Goal: Check status: Check status

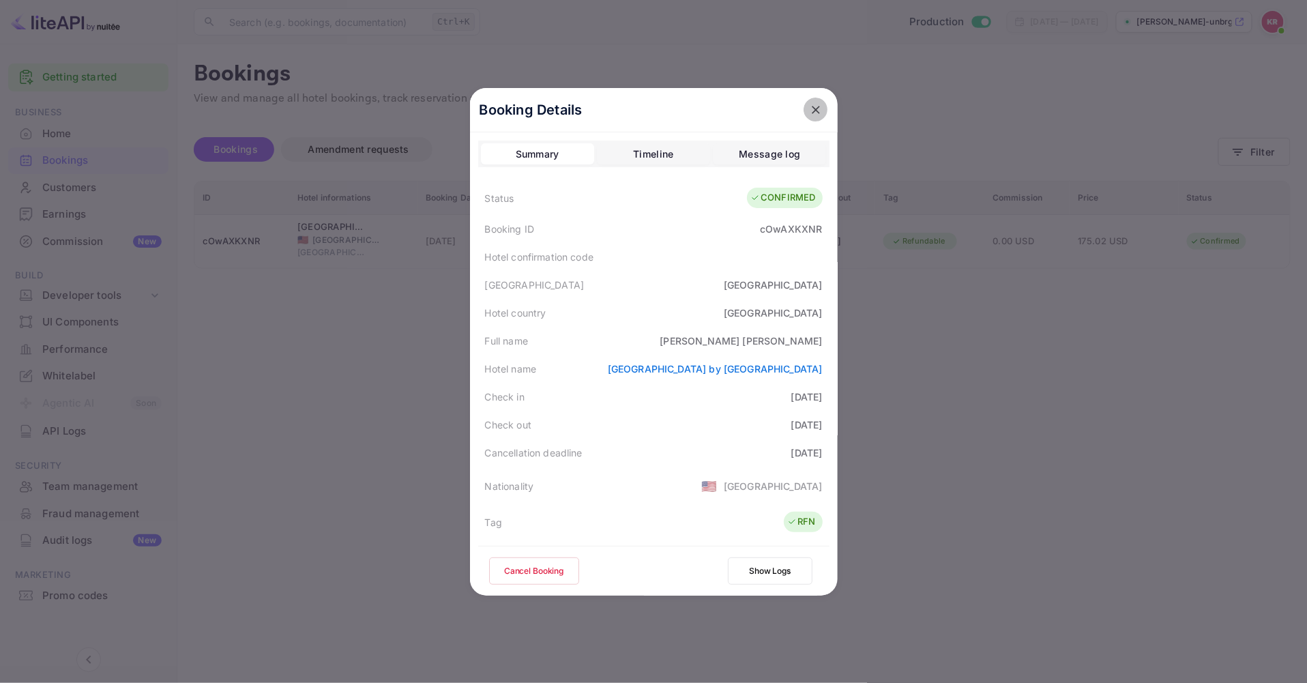
click at [809, 111] on icon "close" at bounding box center [816, 110] width 14 height 14
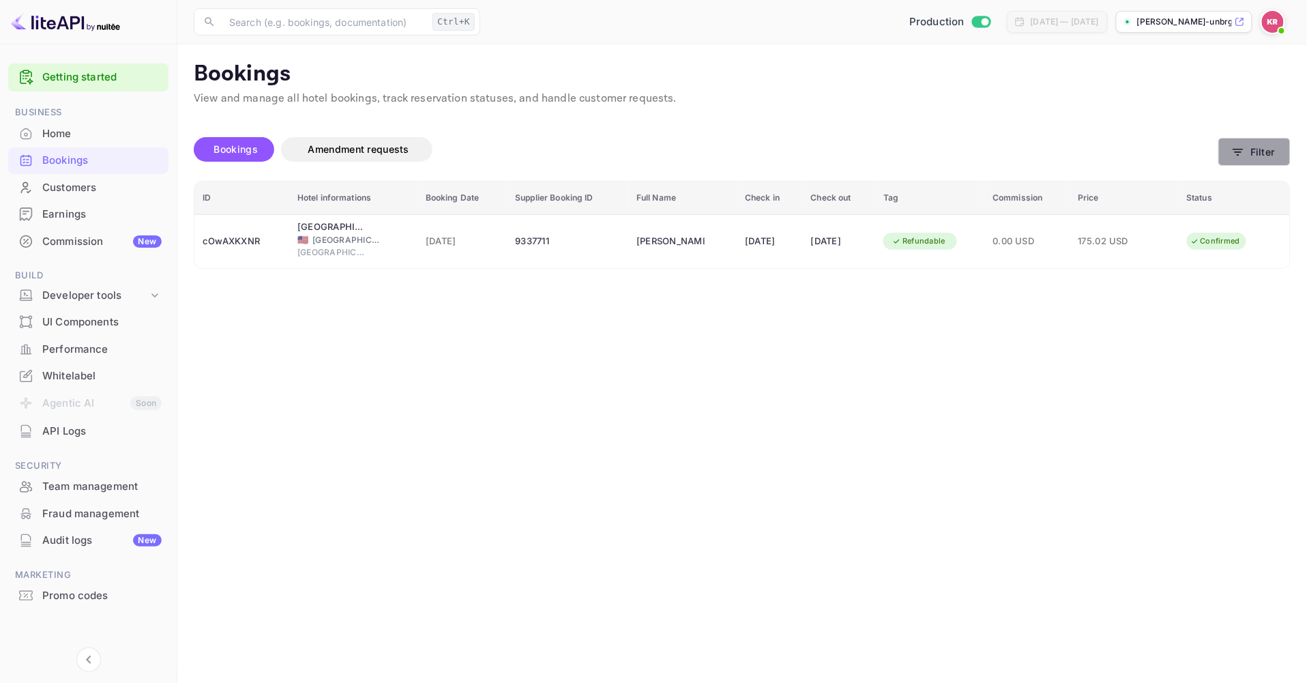
click at [1227, 159] on button "Filter" at bounding box center [1254, 152] width 72 height 28
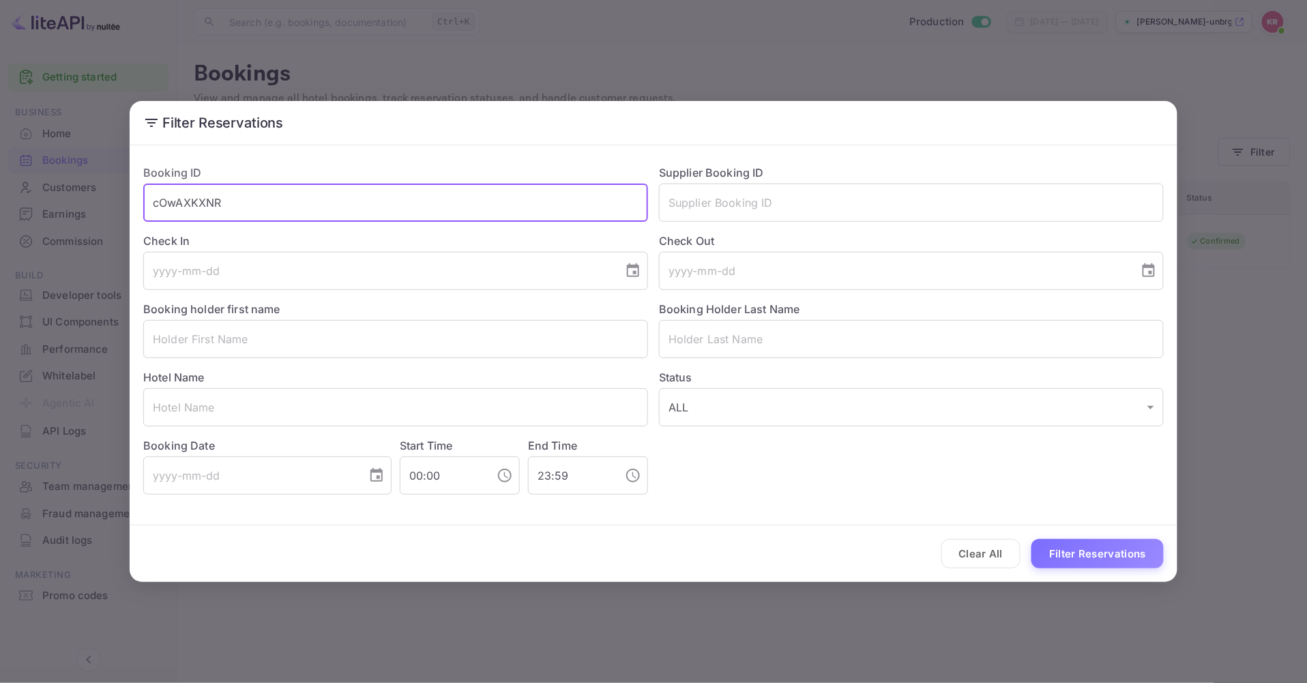
drag, startPoint x: 196, startPoint y: 207, endPoint x: 113, endPoint y: 209, distance: 83.2
click at [106, 209] on div "Filter Reservations Booking ID cOwAXKXNR ​ Supplier Booking ID ​ Check In ​ Che…" at bounding box center [653, 341] width 1307 height 683
paste input "FElqVvByL"
type input "FElqVvByL"
click at [1031, 539] on button "Filter Reservations" at bounding box center [1097, 553] width 132 height 29
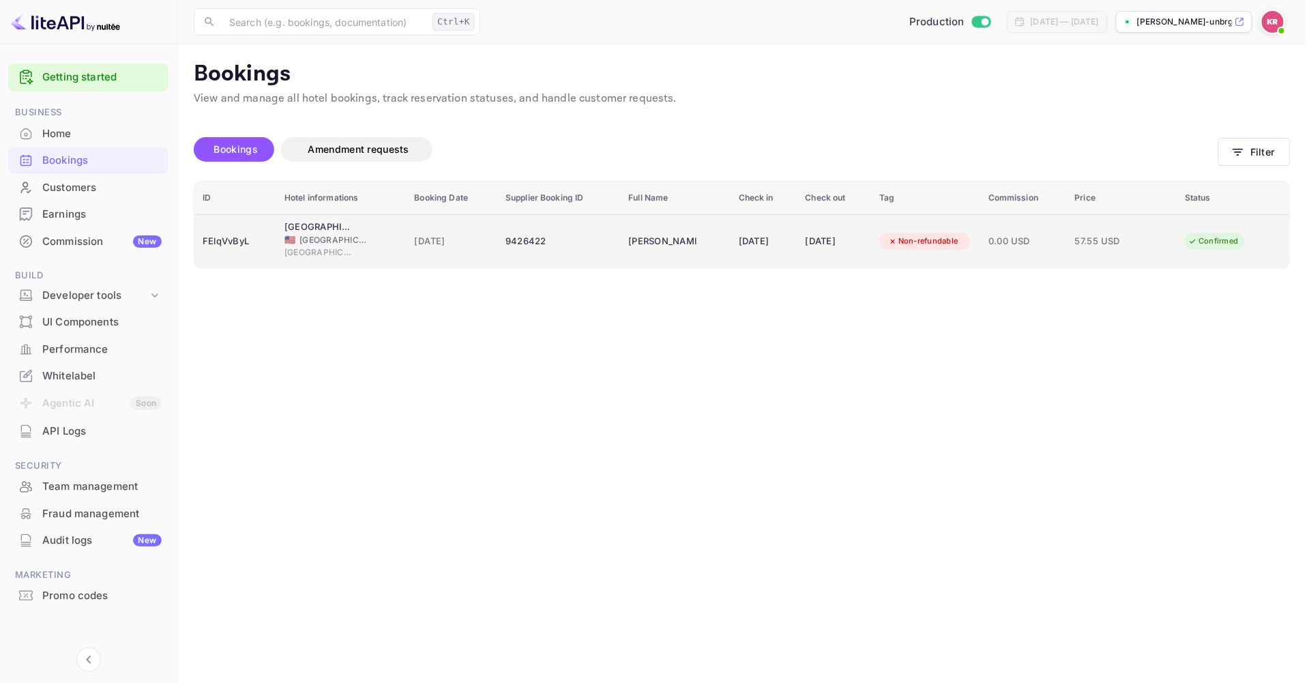
click at [505, 241] on div "9426422" at bounding box center [558, 242] width 106 height 22
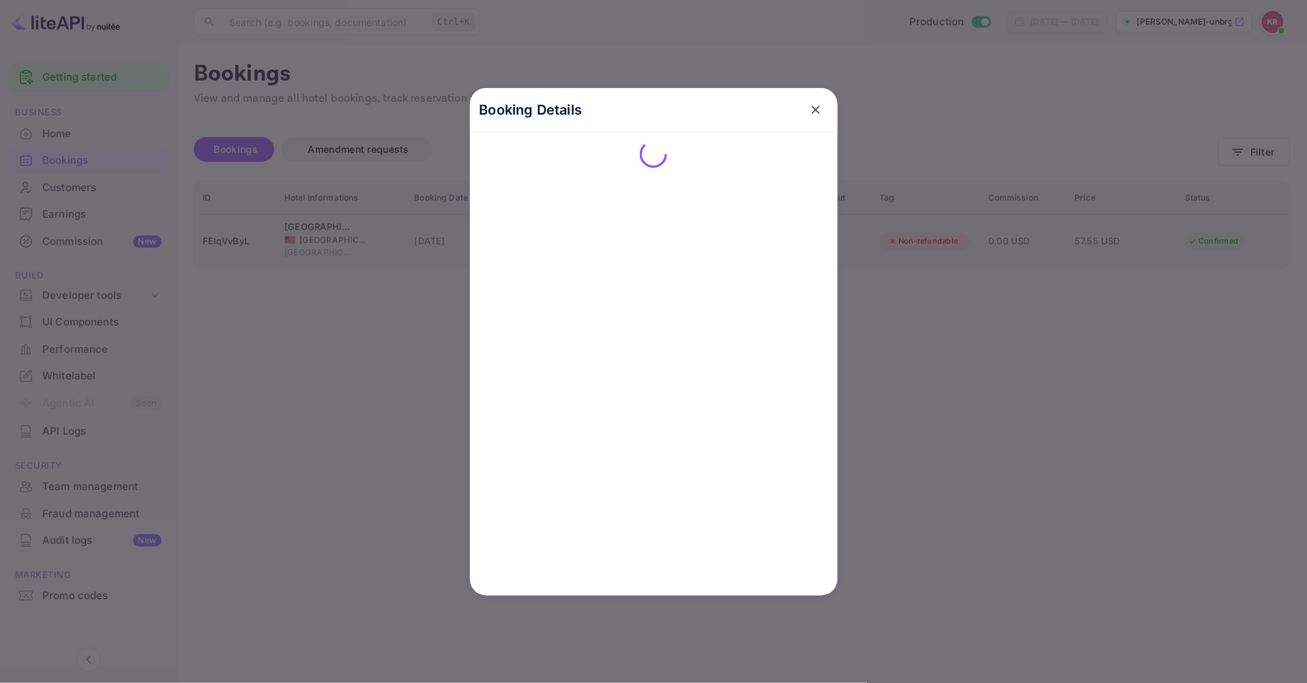
click at [500, 241] on div "Booking Details" at bounding box center [654, 342] width 368 height 508
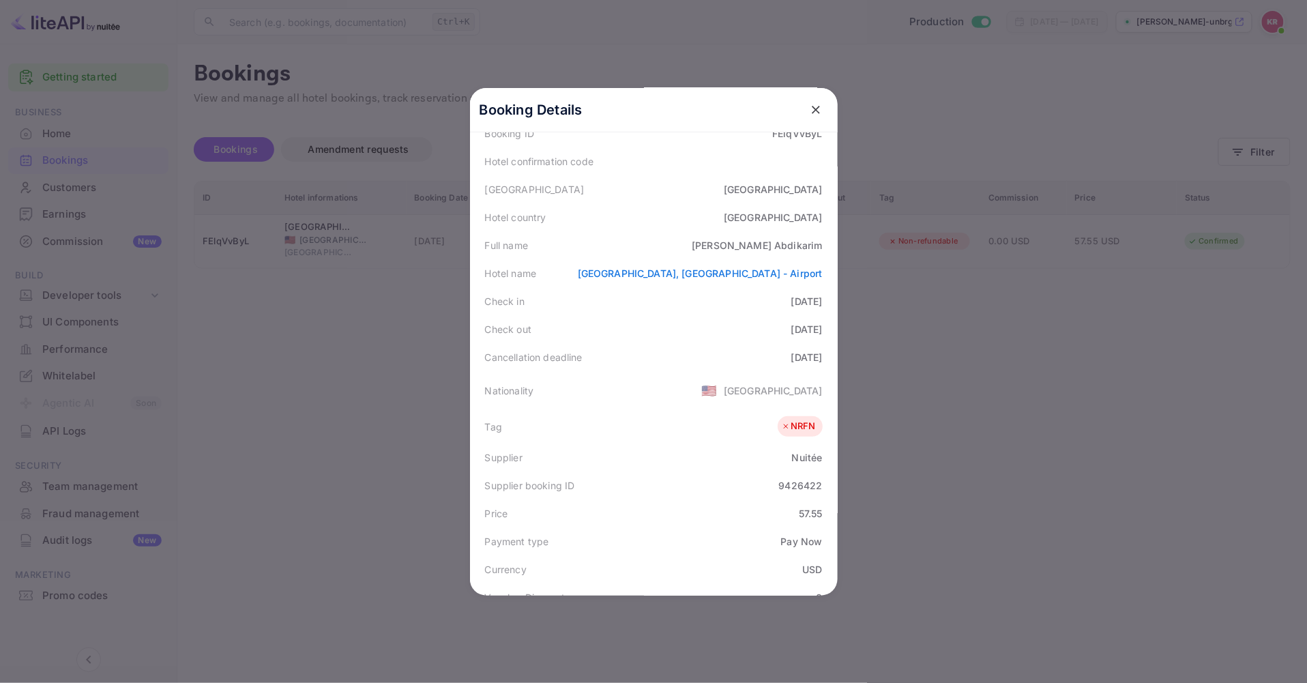
scroll to position [227, 0]
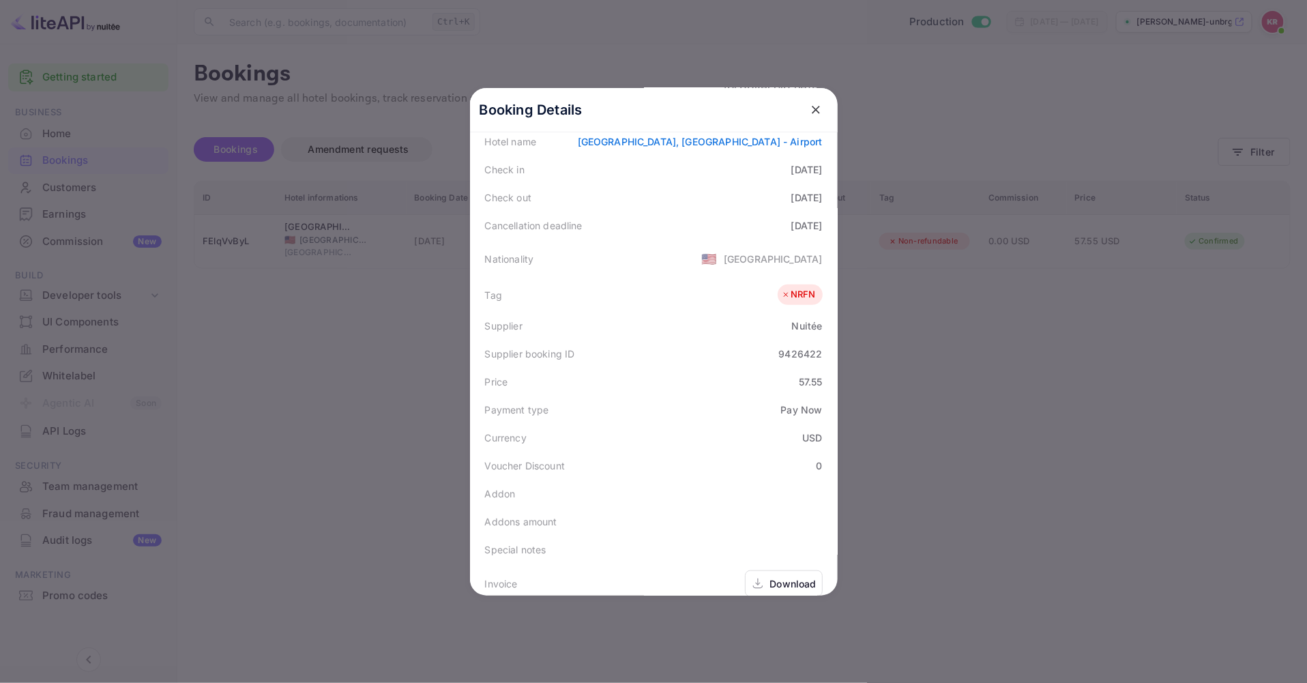
click at [778, 355] on div "9426422" at bounding box center [800, 354] width 44 height 14
copy div "9426422"
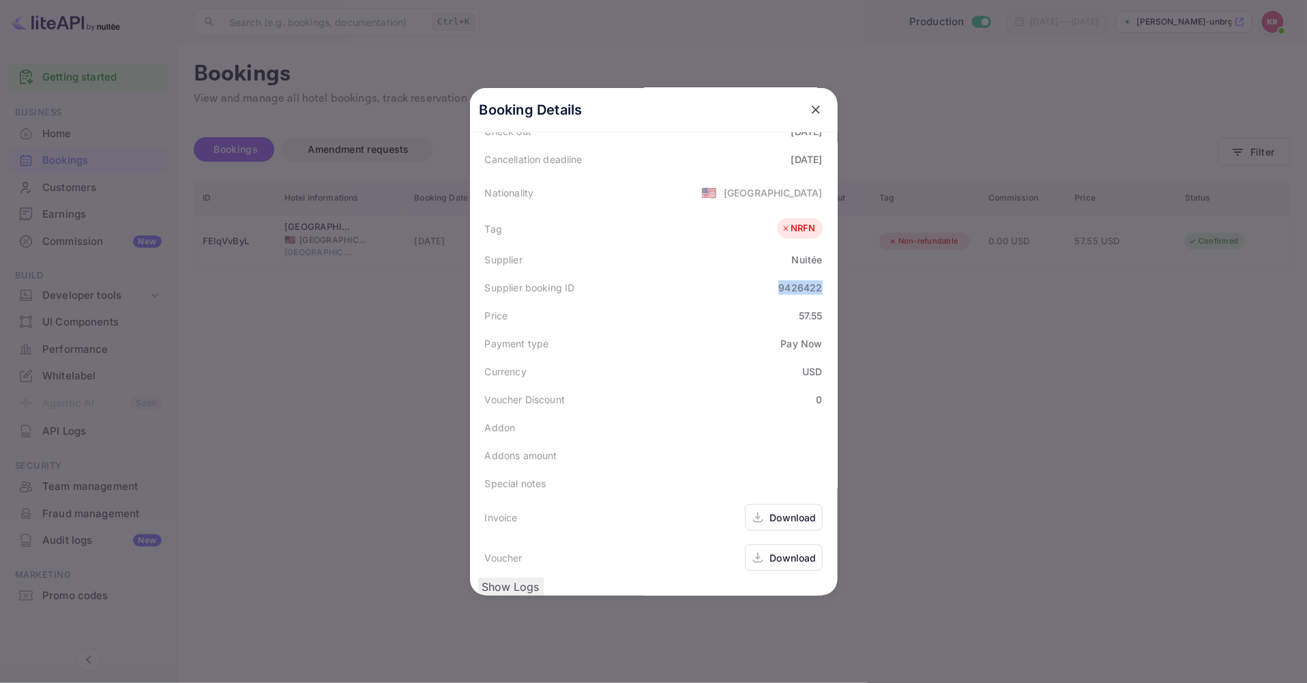
scroll to position [332, 0]
drag, startPoint x: 783, startPoint y: 248, endPoint x: 774, endPoint y: 247, distance: 9.6
copy div "9426422"
